Goal: Task Accomplishment & Management: Manage account settings

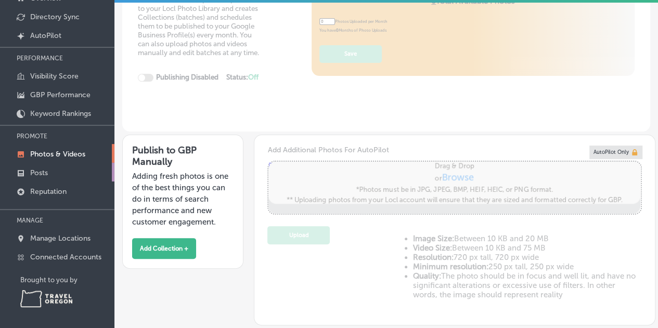
type input "5"
click at [49, 191] on p "Reputation" at bounding box center [48, 191] width 36 height 9
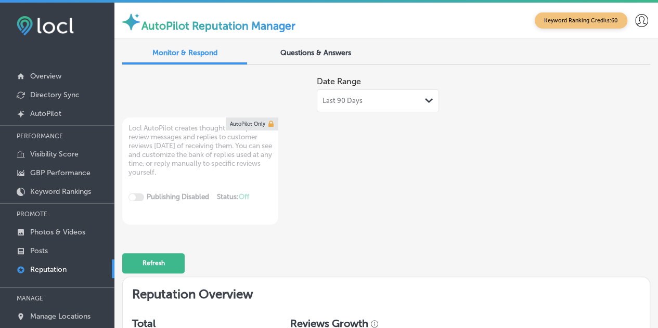
scroll to position [78, 0]
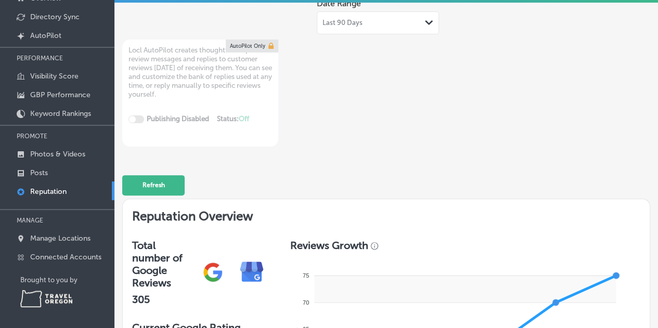
click at [55, 195] on link "Reputation" at bounding box center [57, 190] width 114 height 19
click at [47, 172] on p "Posts" at bounding box center [39, 172] width 18 height 9
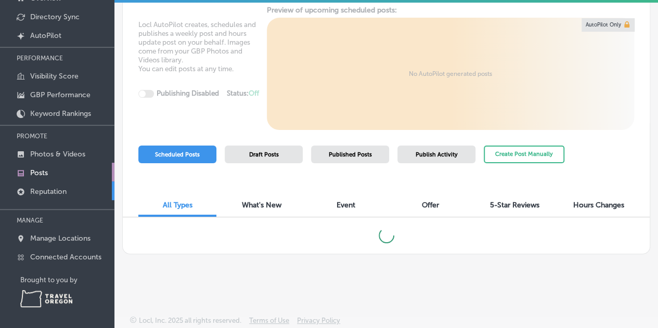
click at [50, 191] on p "Reputation" at bounding box center [48, 191] width 36 height 9
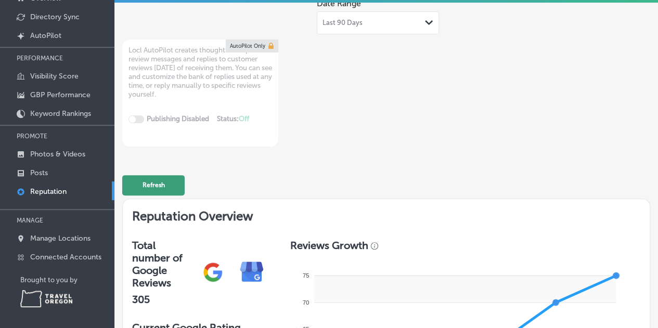
click at [163, 182] on button "Refresh" at bounding box center [153, 185] width 62 height 20
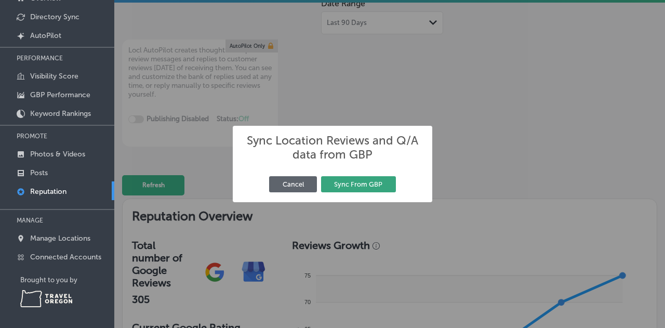
click at [373, 184] on button "Sync From GBP" at bounding box center [358, 184] width 75 height 16
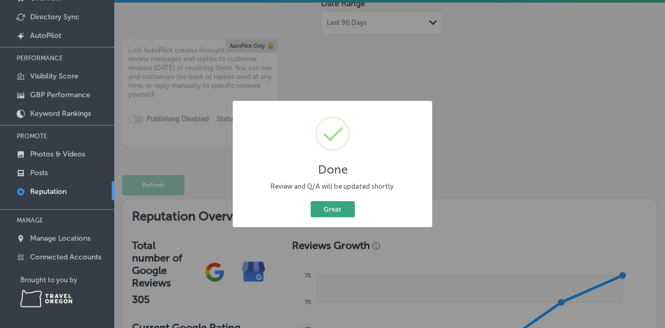
click at [336, 211] on button "Great" at bounding box center [333, 209] width 44 height 16
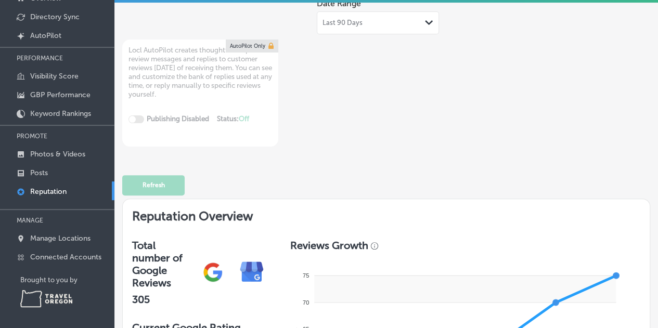
click at [275, 252] on div "Total number of Google Reviews 305" at bounding box center [202, 271] width 158 height 82
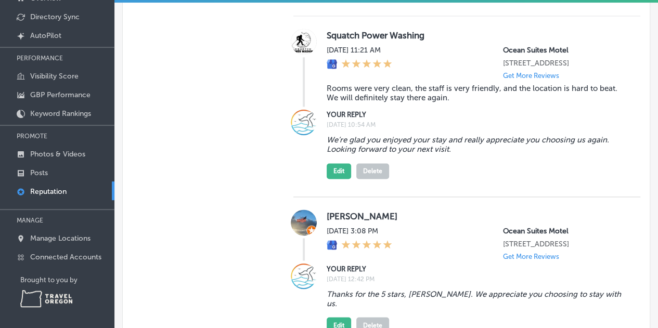
scroll to position [645, 0]
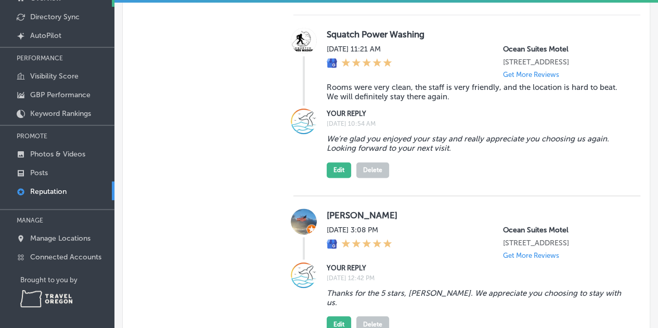
type textarea "x"
